Goal: Task Accomplishment & Management: Use online tool/utility

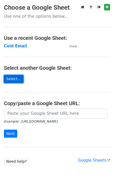
click at [14, 78] on link "Select..." at bounding box center [14, 79] width 20 height 8
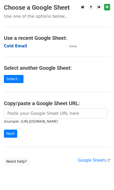
click at [18, 47] on strong "Cold Email" at bounding box center [15, 46] width 23 height 5
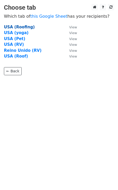
click at [21, 26] on strong "USA (Roofing)" at bounding box center [19, 27] width 31 height 5
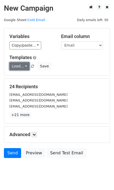
click at [24, 66] on link "Load..." at bounding box center [19, 66] width 20 height 8
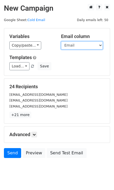
click at [85, 45] on select "Email Name City" at bounding box center [82, 45] width 42 height 8
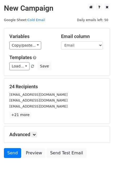
click at [32, 133] on h5 "Advanced" at bounding box center [56, 135] width 95 height 6
click at [35, 133] on icon at bounding box center [34, 134] width 3 height 3
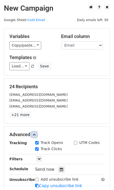
scroll to position [56, 0]
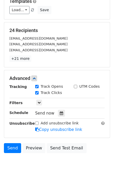
click at [76, 86] on input "UTM Codes" at bounding box center [75, 86] width 3 height 3
checkbox input "true"
click at [38, 102] on icon at bounding box center [38, 102] width 3 height 3
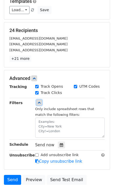
click at [38, 102] on icon at bounding box center [38, 102] width 3 height 3
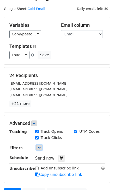
scroll to position [0, 0]
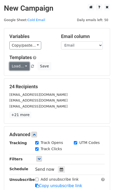
click at [24, 65] on link "Load..." at bounding box center [19, 66] width 20 height 8
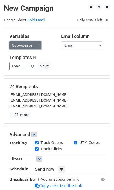
click at [34, 49] on link "Copy/paste..." at bounding box center [25, 45] width 32 height 8
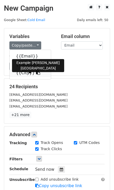
click at [28, 72] on link "{{City}}" at bounding box center [30, 73] width 41 height 8
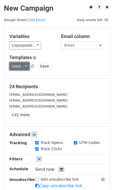
click at [23, 65] on link "Load..." at bounding box center [19, 66] width 20 height 8
click at [23, 66] on link "Load..." at bounding box center [19, 66] width 20 height 8
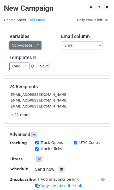
click at [33, 45] on link "Copy/paste..." at bounding box center [25, 45] width 32 height 8
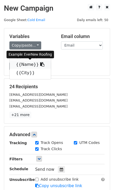
click at [40, 64] on icon at bounding box center [42, 64] width 4 height 4
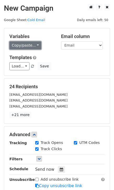
click at [35, 45] on link "Copy/paste..." at bounding box center [25, 45] width 32 height 8
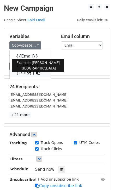
click at [21, 75] on link "{{City}}" at bounding box center [30, 73] width 41 height 8
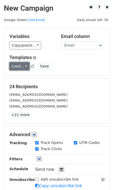
click at [25, 66] on link "Load..." at bounding box center [19, 66] width 20 height 8
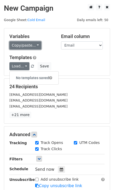
click at [34, 46] on link "Copy/paste..." at bounding box center [25, 45] width 32 height 8
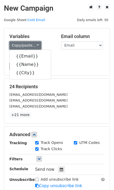
click at [34, 47] on link "Copy/paste..." at bounding box center [25, 45] width 32 height 8
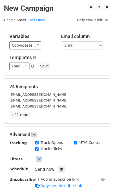
scroll to position [62, 0]
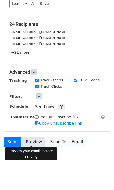
click at [27, 143] on link "Preview" at bounding box center [33, 142] width 23 height 10
click at [35, 140] on link "Preview" at bounding box center [33, 142] width 23 height 10
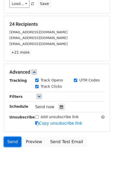
click at [16, 139] on link "Send" at bounding box center [12, 142] width 17 height 10
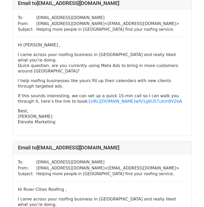
scroll to position [191, 0]
